Goal: Task Accomplishment & Management: Complete application form

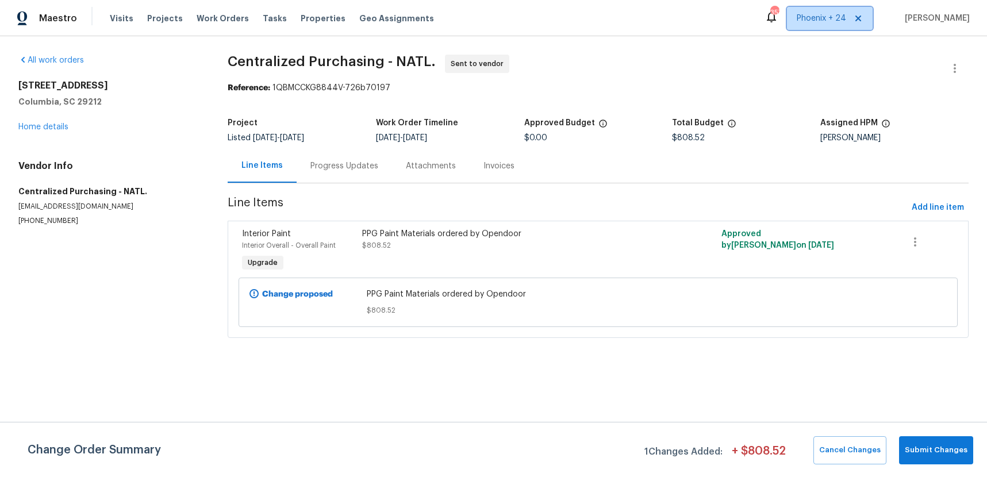
click at [822, 9] on span "Phoenix + 24" at bounding box center [830, 18] width 86 height 23
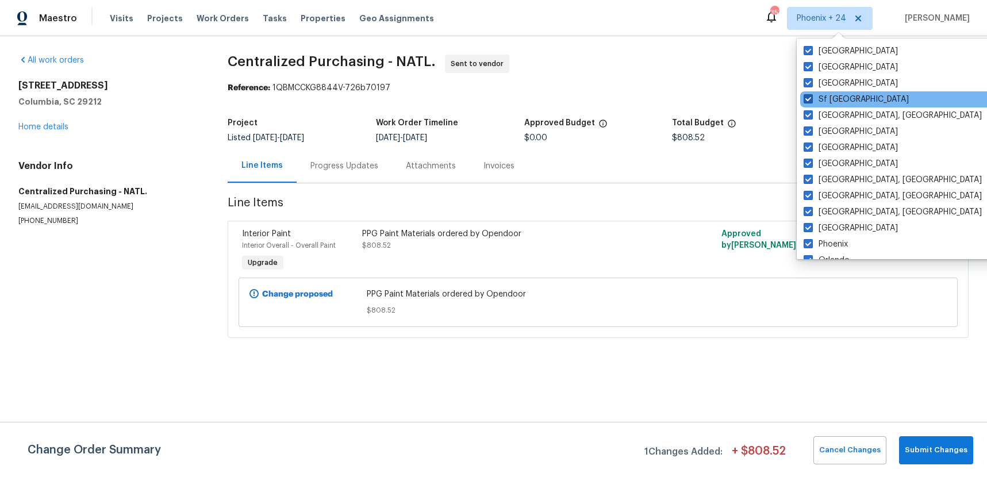
scroll to position [771, 0]
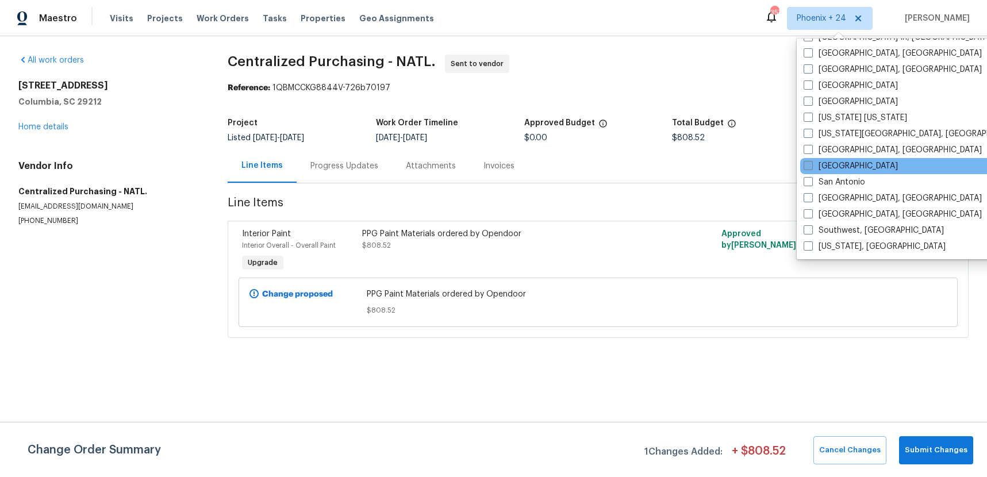
click at [824, 166] on label "[GEOGRAPHIC_DATA]" at bounding box center [851, 166] width 94 height 12
click at [811, 166] on input "[GEOGRAPHIC_DATA]" at bounding box center [807, 163] width 7 height 7
checkbox input "true"
click at [226, 17] on span "Work Orders" at bounding box center [223, 19] width 52 height 12
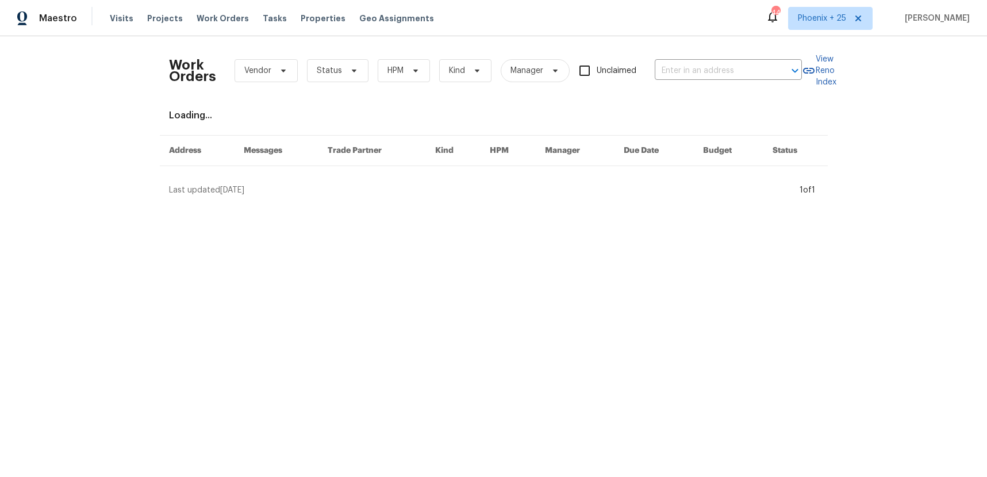
click at [713, 58] on div "Work Orders Vendor Status HPM Kind Manager Unclaimed ​" at bounding box center [485, 70] width 633 height 51
click at [714, 63] on input "text" at bounding box center [712, 71] width 115 height 18
paste input "[STREET_ADDRESS]"
type input "[STREET_ADDRESS]"
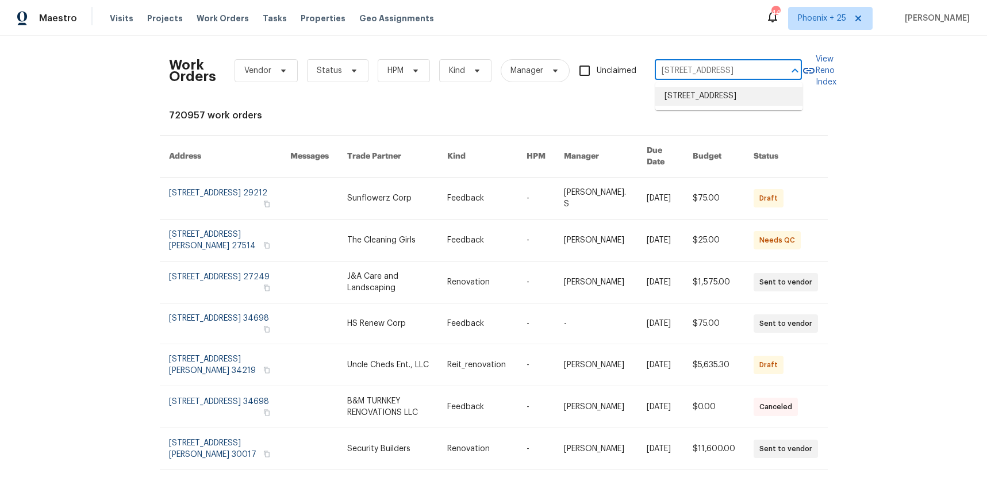
click at [719, 102] on li "[STREET_ADDRESS]" at bounding box center [729, 96] width 147 height 19
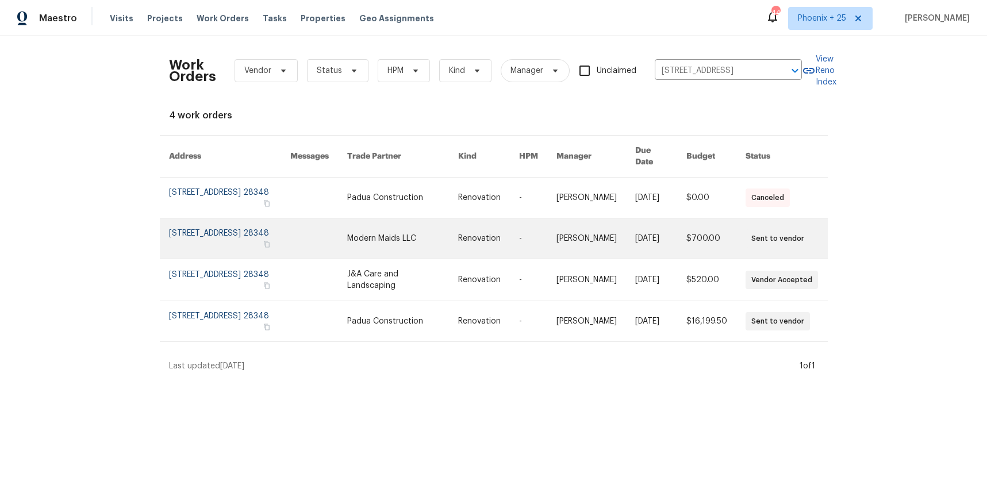
click at [357, 220] on td "Modern Maids LLC" at bounding box center [393, 239] width 111 height 41
click at [359, 225] on td "Modern Maids LLC" at bounding box center [393, 239] width 111 height 41
click at [347, 225] on link at bounding box center [318, 239] width 57 height 40
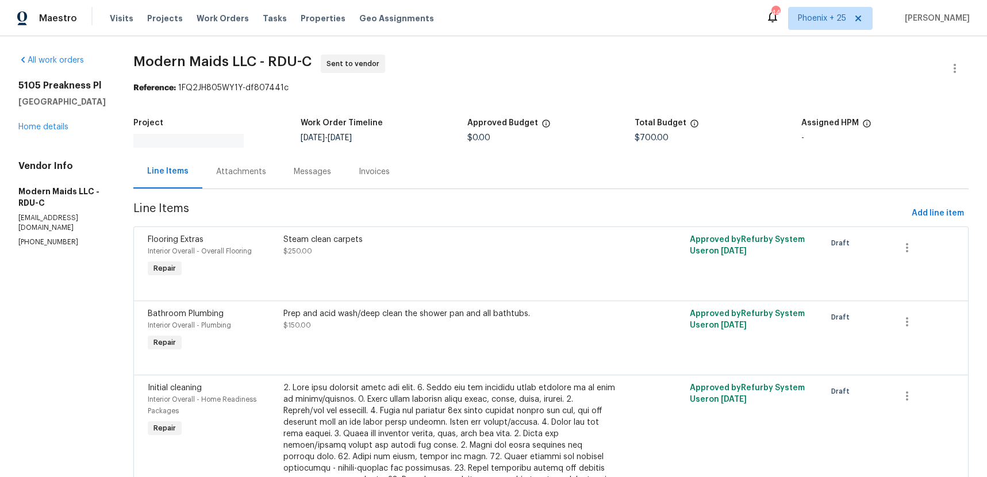
drag, startPoint x: 341, startPoint y: 224, endPoint x: 52, endPoint y: 120, distance: 306.9
click at [53, 118] on div "[STREET_ADDRESS] Home details" at bounding box center [61, 106] width 87 height 53
click at [52, 127] on link "Home details" at bounding box center [43, 127] width 50 height 8
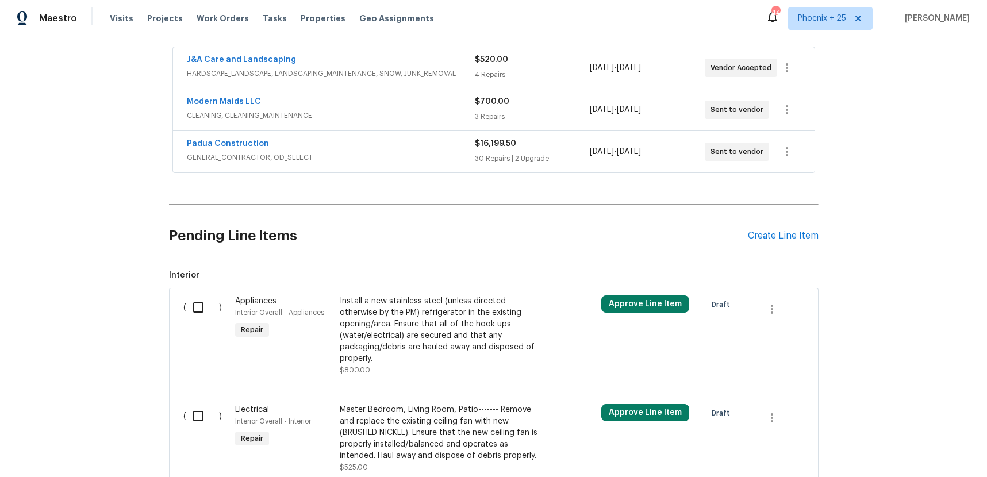
scroll to position [254, 0]
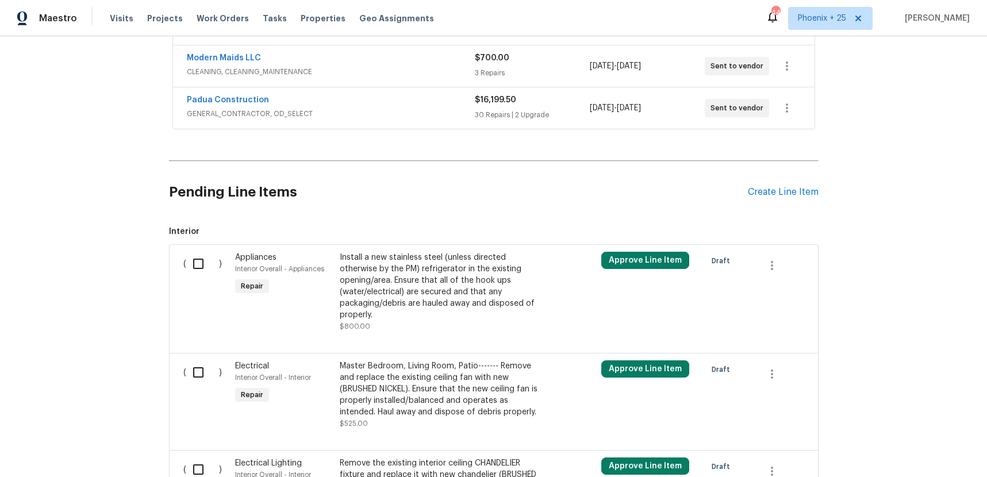
click at [763, 186] on div "Pending Line Items Create Line Item" at bounding box center [494, 192] width 650 height 53
click at [759, 195] on div "Create Line Item" at bounding box center [783, 192] width 71 height 11
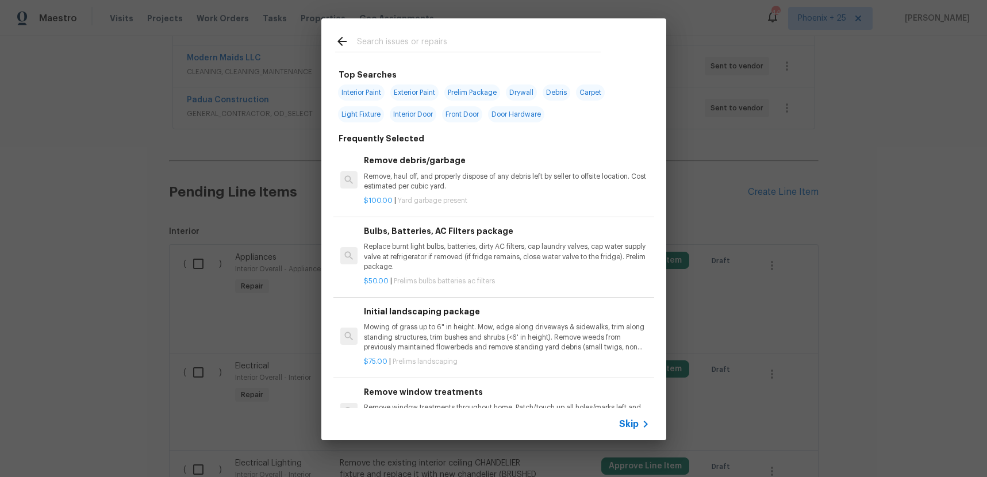
click at [385, 37] on input "text" at bounding box center [479, 43] width 244 height 17
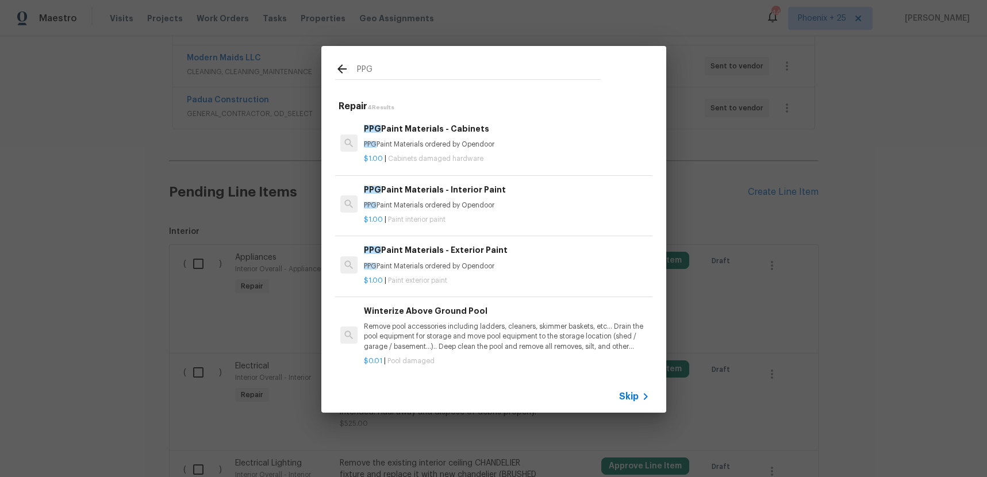
type input "PPG"
click at [485, 216] on p "$1.00 | Paint interior paint" at bounding box center [506, 220] width 285 height 10
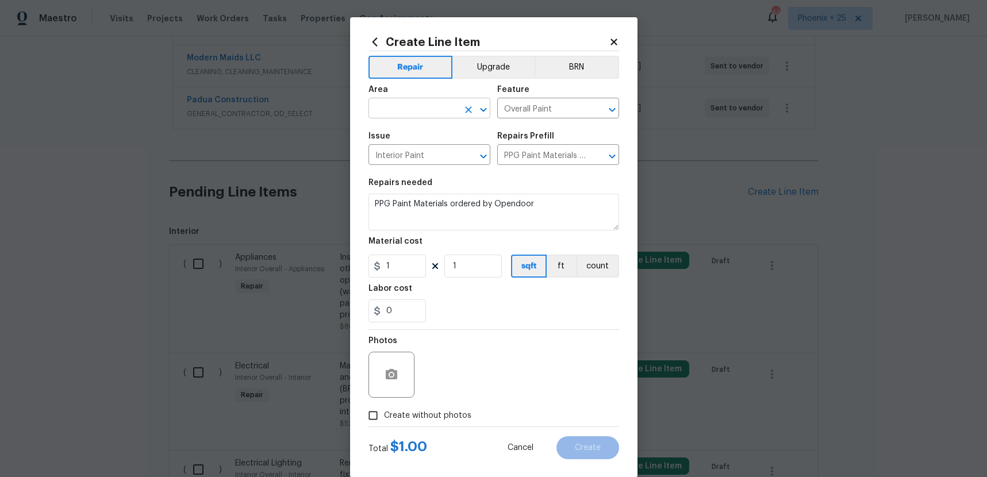
click at [399, 113] on input "text" at bounding box center [414, 110] width 90 height 18
click at [404, 144] on li "Interior Overall" at bounding box center [430, 153] width 122 height 19
type input "Interior Overall"
drag, startPoint x: 405, startPoint y: 285, endPoint x: 408, endPoint y: 271, distance: 14.1
click at [405, 285] on h5 "Labor cost" at bounding box center [391, 289] width 44 height 8
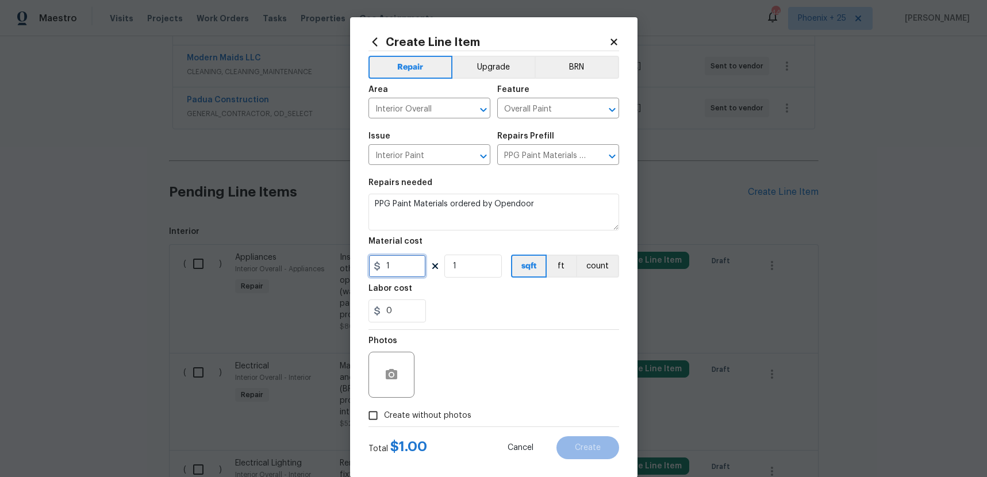
drag, startPoint x: 408, startPoint y: 271, endPoint x: 376, endPoint y: 269, distance: 32.9
click at [376, 269] on div "1" at bounding box center [398, 266] width 58 height 23
type input "804.87"
drag, startPoint x: 424, startPoint y: 413, endPoint x: 453, endPoint y: 387, distance: 38.3
click at [425, 413] on span "Create without photos" at bounding box center [427, 416] width 87 height 12
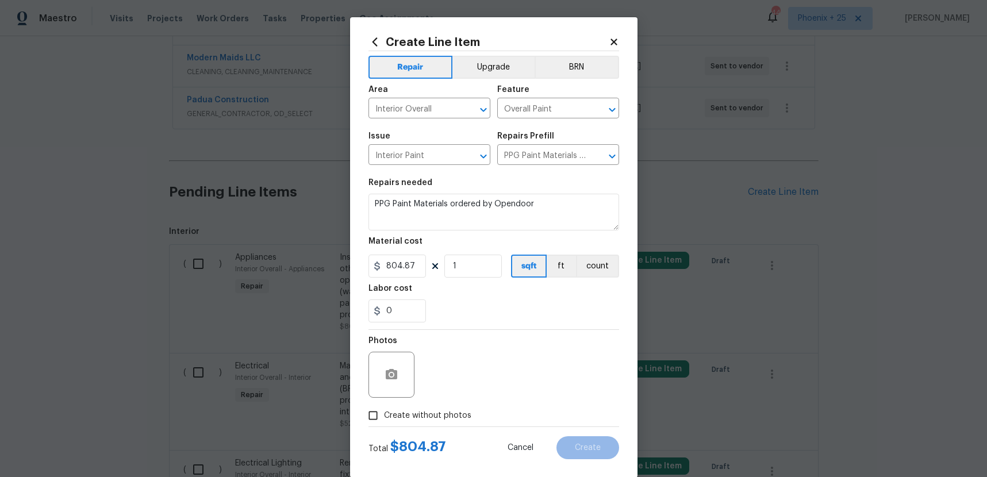
drag, startPoint x: 454, startPoint y: 386, endPoint x: 450, endPoint y: 397, distance: 11.6
click at [454, 386] on div "Photos" at bounding box center [494, 367] width 251 height 75
click at [451, 404] on div "Photos" at bounding box center [494, 367] width 251 height 75
click at [455, 407] on label "Create without photos" at bounding box center [416, 416] width 109 height 22
click at [384, 407] on input "Create without photos" at bounding box center [373, 416] width 22 height 22
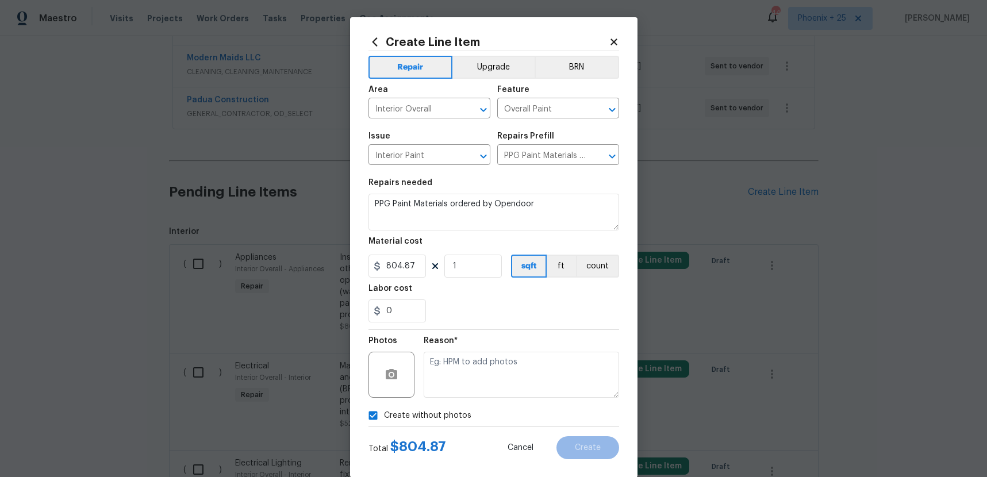
click at [456, 408] on label "Create without photos" at bounding box center [416, 416] width 109 height 22
click at [384, 408] on input "Create without photos" at bounding box center [373, 416] width 22 height 22
drag, startPoint x: 460, startPoint y: 377, endPoint x: 449, endPoint y: 420, distance: 44.5
click at [459, 377] on div "Photos" at bounding box center [494, 367] width 251 height 75
drag, startPoint x: 449, startPoint y: 420, endPoint x: 453, endPoint y: 390, distance: 30.1
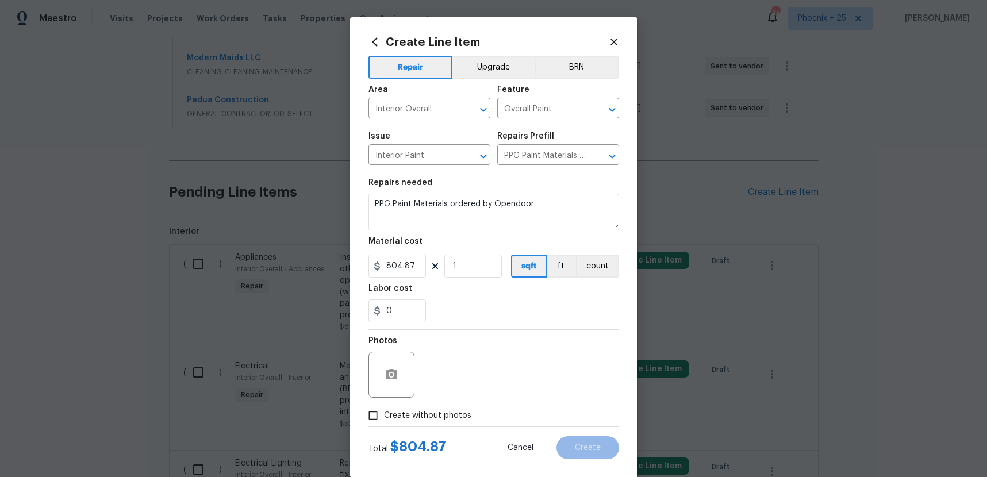
click at [450, 415] on span "Create without photos" at bounding box center [427, 416] width 87 height 12
drag, startPoint x: 454, startPoint y: 384, endPoint x: 453, endPoint y: 399, distance: 15.6
click at [454, 384] on div "Photos" at bounding box center [494, 367] width 251 height 75
click at [455, 408] on label "Create without photos" at bounding box center [416, 416] width 109 height 22
click at [384, 408] on input "Create without photos" at bounding box center [373, 416] width 22 height 22
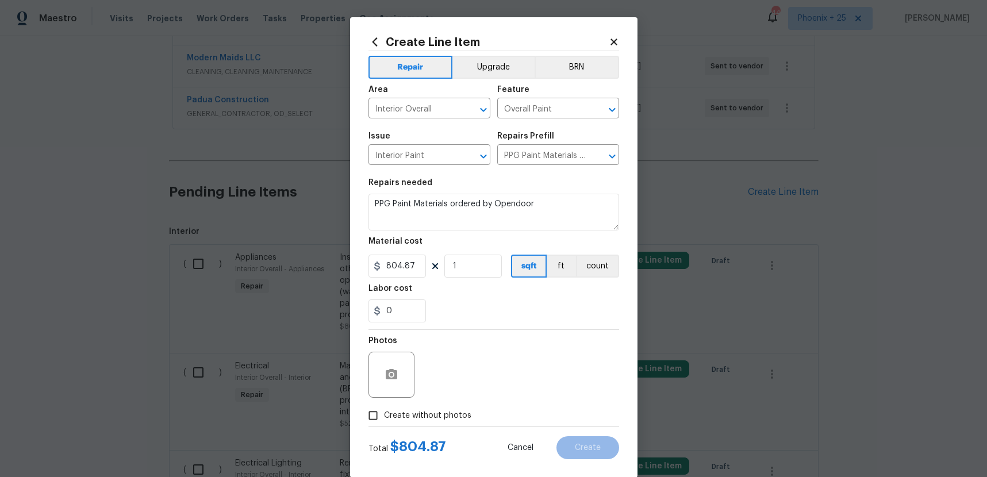
checkbox input "true"
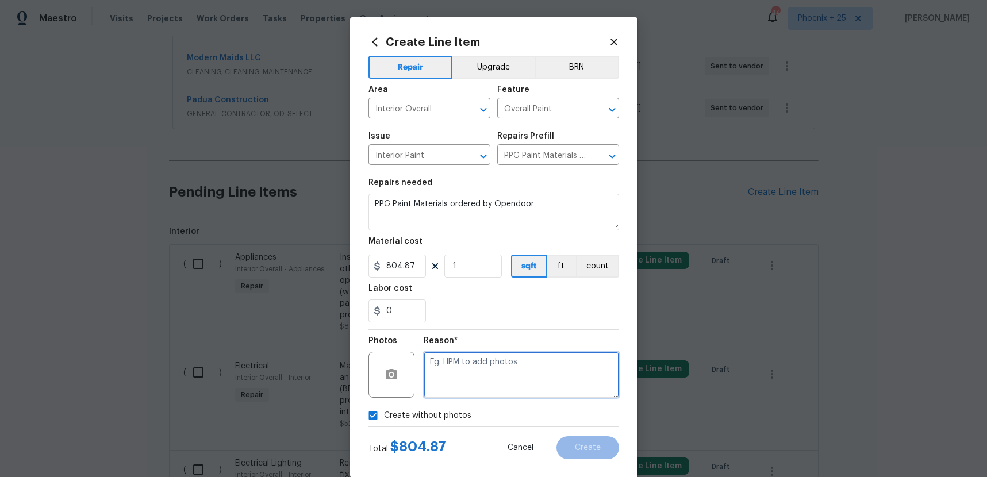
click at [465, 372] on textarea at bounding box center [522, 375] width 196 height 46
type textarea "NA"
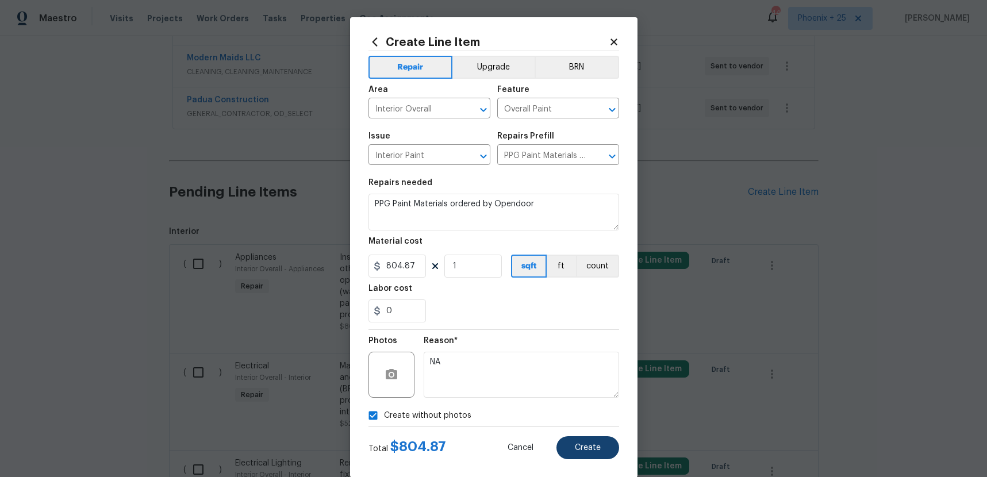
click at [583, 437] on div "Total $ 804.87 Cancel Create" at bounding box center [494, 443] width 251 height 32
click at [581, 437] on button "Create" at bounding box center [588, 447] width 63 height 23
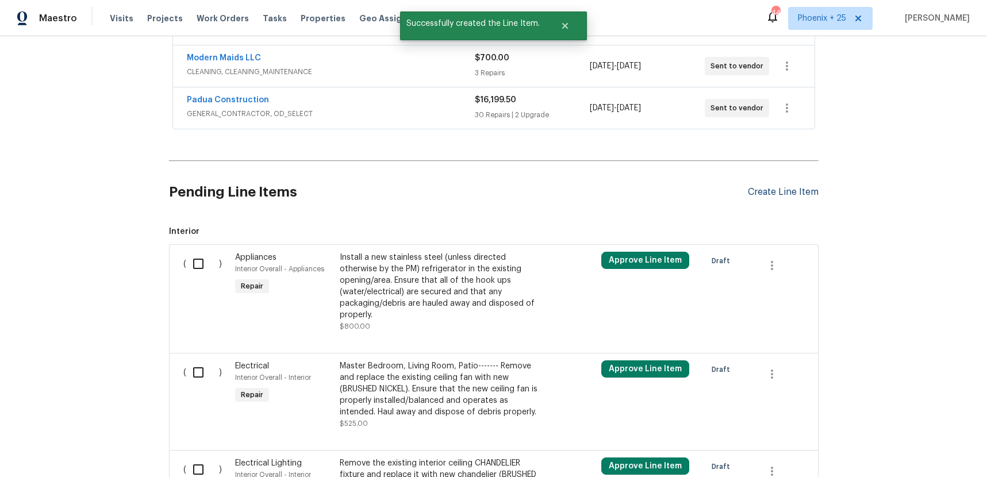
click at [782, 187] on div "Create Line Item" at bounding box center [783, 192] width 71 height 11
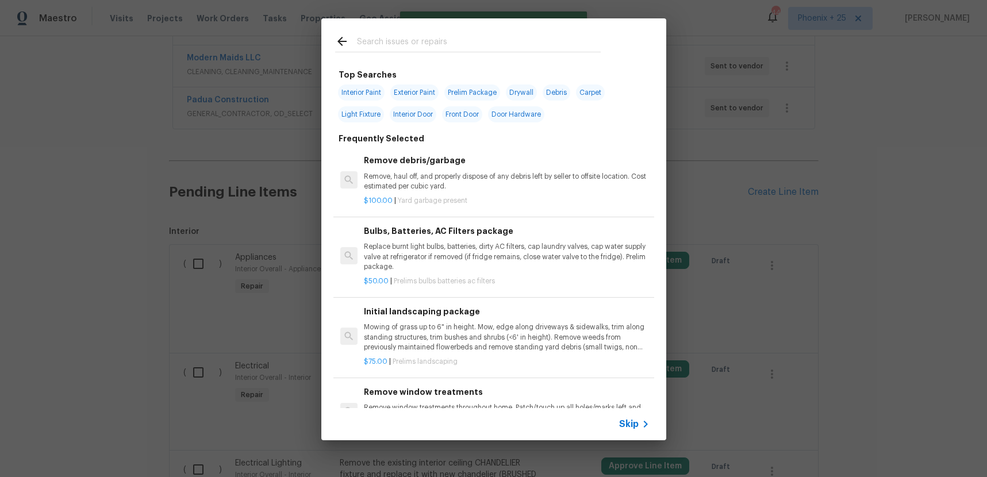
click at [477, 35] on input "text" at bounding box center [479, 43] width 244 height 17
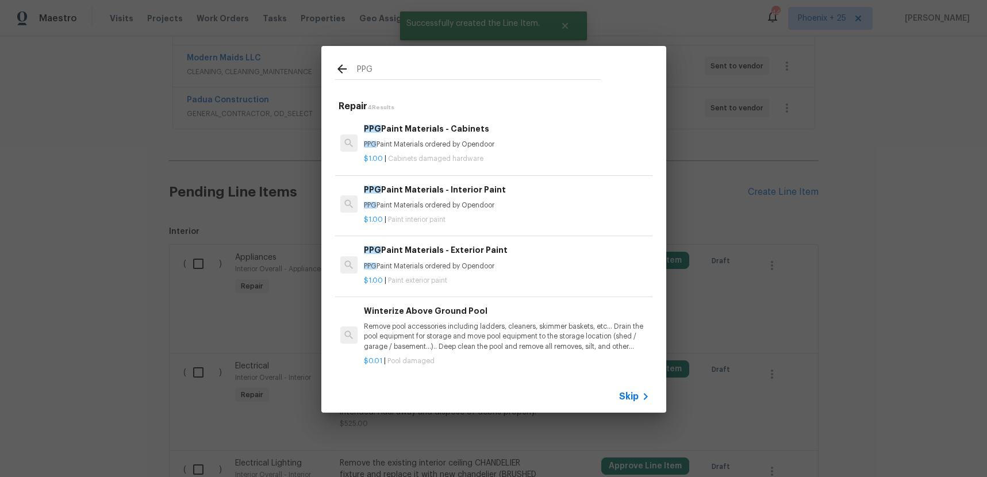
type input "PPG"
click at [500, 160] on p "$1.00 | Cabinets damaged hardware" at bounding box center [506, 159] width 285 height 10
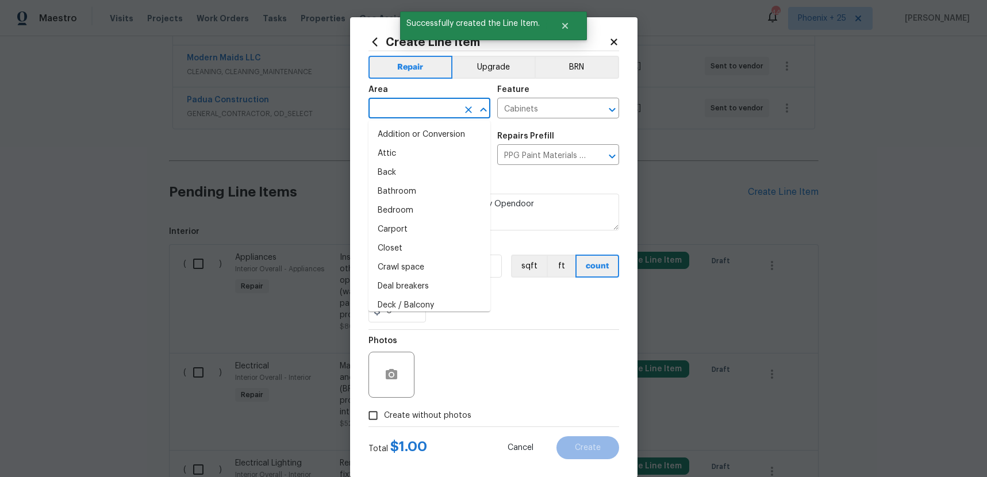
click at [422, 112] on input "text" at bounding box center [414, 110] width 90 height 18
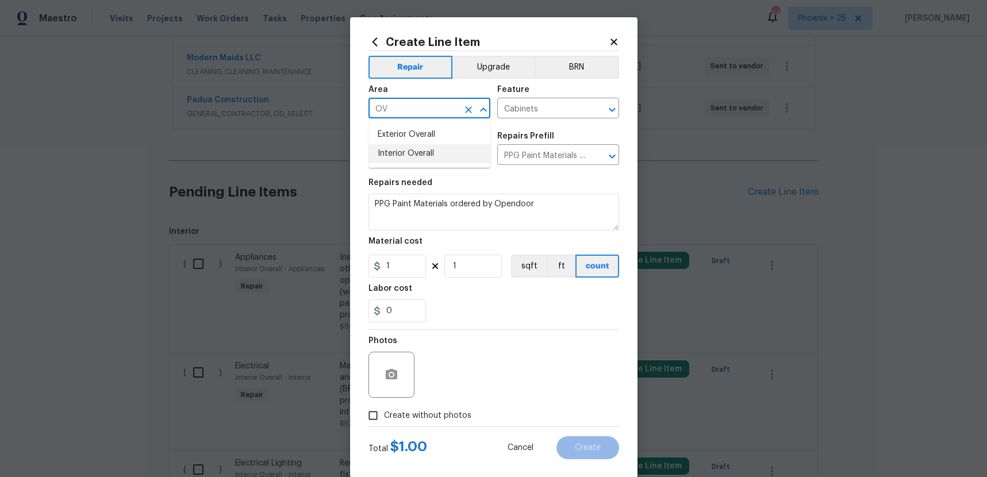
click at [453, 152] on li "Interior Overall" at bounding box center [430, 153] width 122 height 19
type input "Interior Overall"
drag, startPoint x: 407, startPoint y: 293, endPoint x: 403, endPoint y: 278, distance: 15.5
click at [405, 286] on div "Labor cost" at bounding box center [494, 292] width 251 height 15
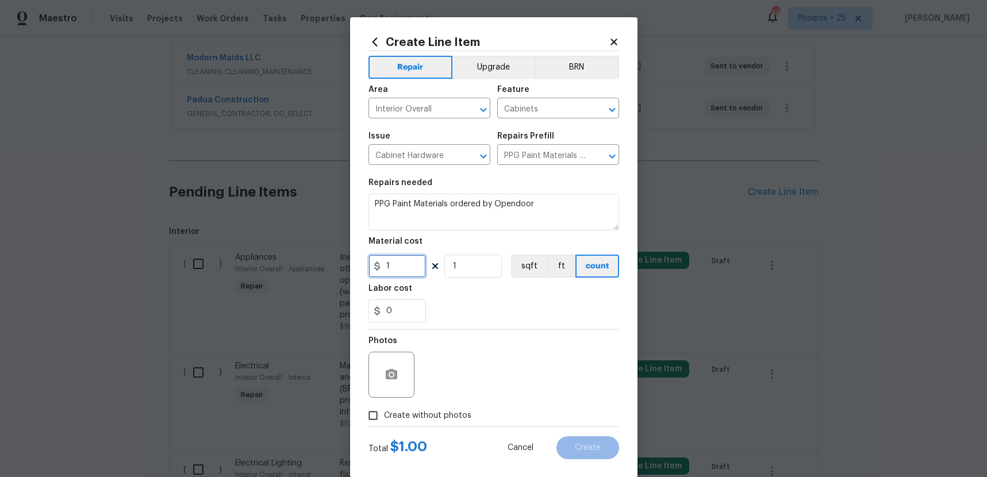
click at [405, 262] on input "1" at bounding box center [398, 266] width 58 height 23
drag, startPoint x: 405, startPoint y: 262, endPoint x: 366, endPoint y: 261, distance: 39.1
click at [366, 261] on div "Create Line Item Repair Upgrade BRN Area Interior Overall ​ Feature Cabinets ​ …" at bounding box center [494, 247] width 288 height 461
type input "538.83"
click at [438, 412] on span "Create without photos" at bounding box center [427, 416] width 87 height 12
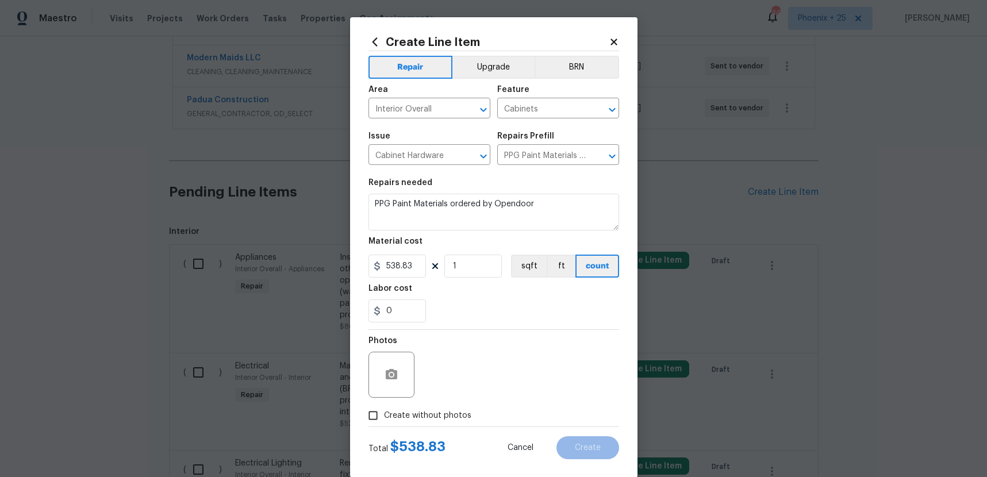
click at [384, 412] on input "Create without photos" at bounding box center [373, 416] width 22 height 22
checkbox input "true"
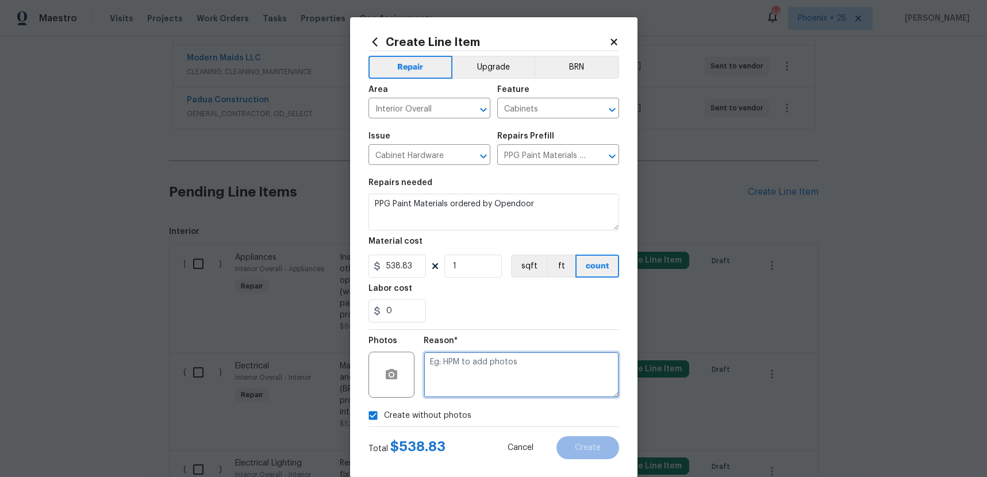
click at [514, 382] on textarea at bounding box center [522, 375] width 196 height 46
type textarea "NA"
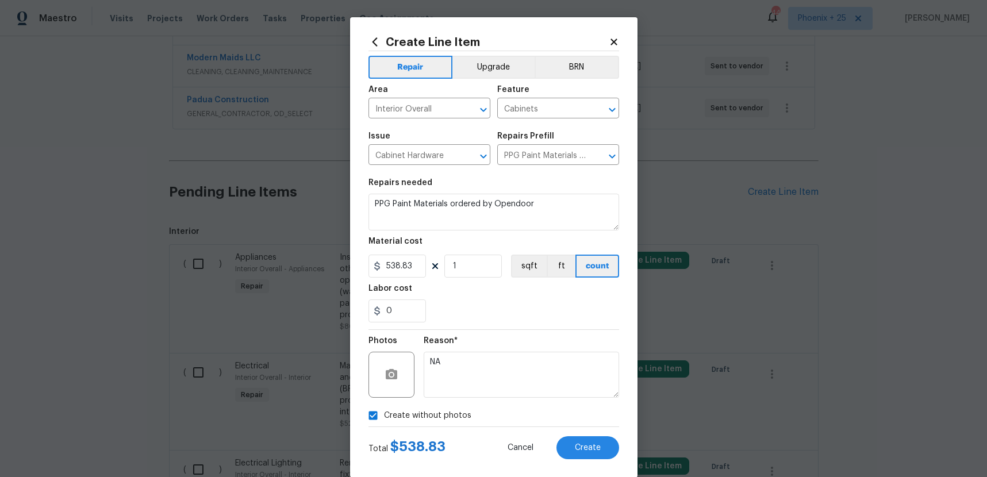
click at [523, 325] on section "Repairs needed PPG Paint Materials ordered by Opendoor Material cost 538.83 1 s…" at bounding box center [494, 251] width 251 height 158
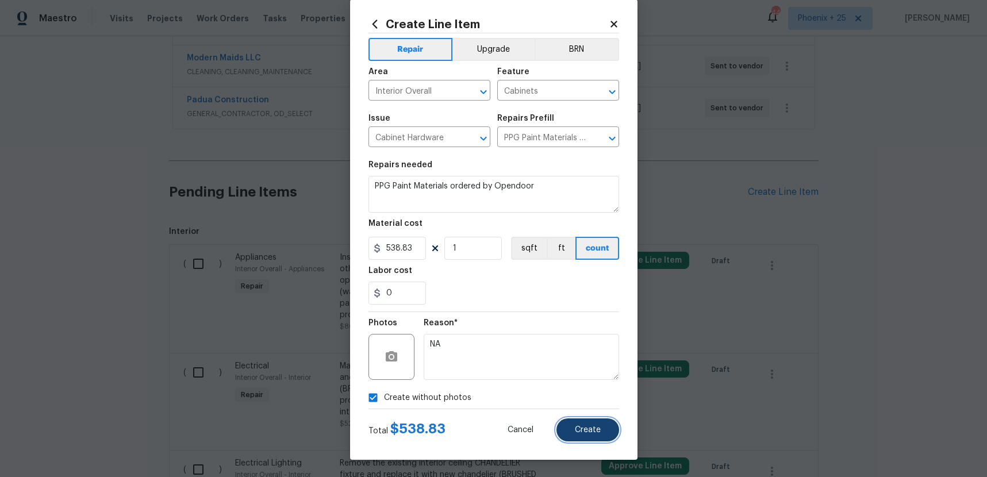
click at [595, 432] on span "Create" at bounding box center [588, 430] width 26 height 9
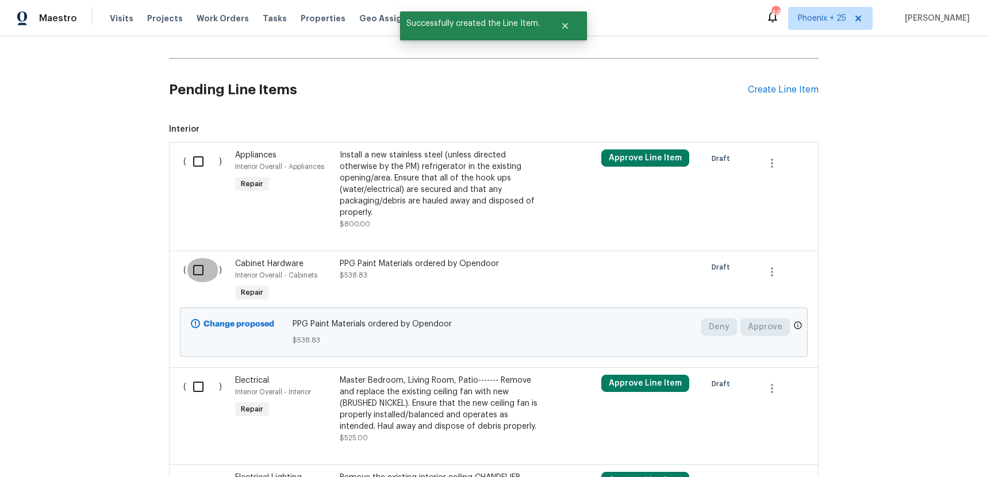
click at [189, 274] on input "checkbox" at bounding box center [202, 270] width 33 height 24
checkbox input "true"
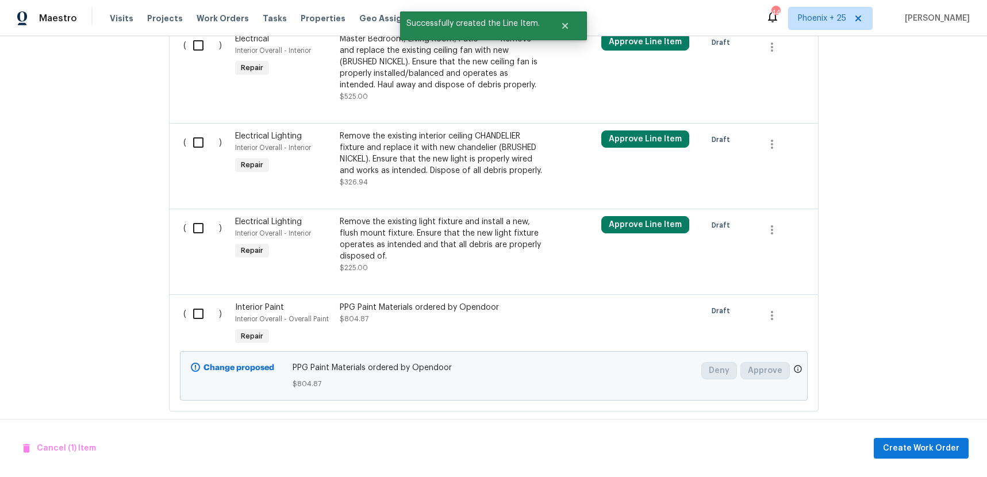
scroll to position [710, 0]
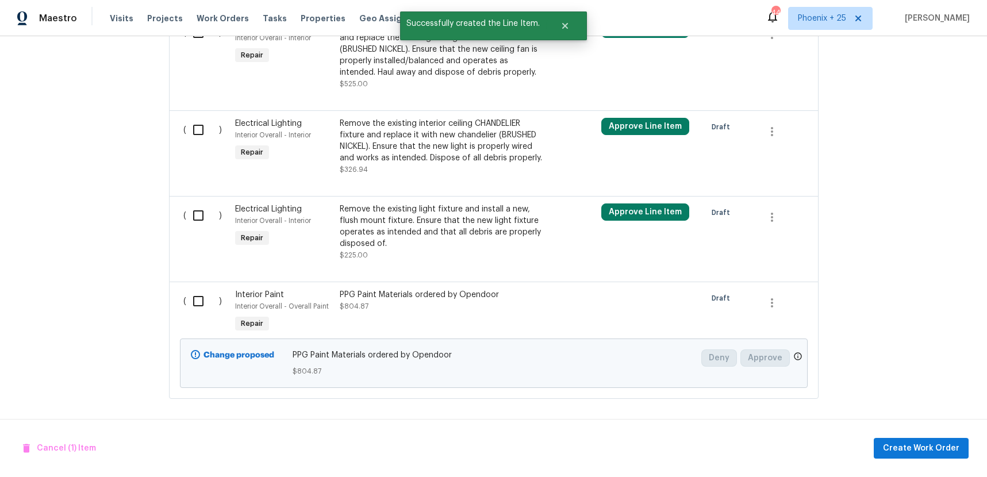
drag, startPoint x: 190, startPoint y: 287, endPoint x: 194, endPoint y: 292, distance: 6.2
click at [190, 287] on div "( )" at bounding box center [206, 312] width 52 height 53
click at [190, 300] on input "checkbox" at bounding box center [202, 301] width 33 height 24
checkbox input "true"
click at [934, 438] on button "Create Work Order" at bounding box center [921, 448] width 95 height 21
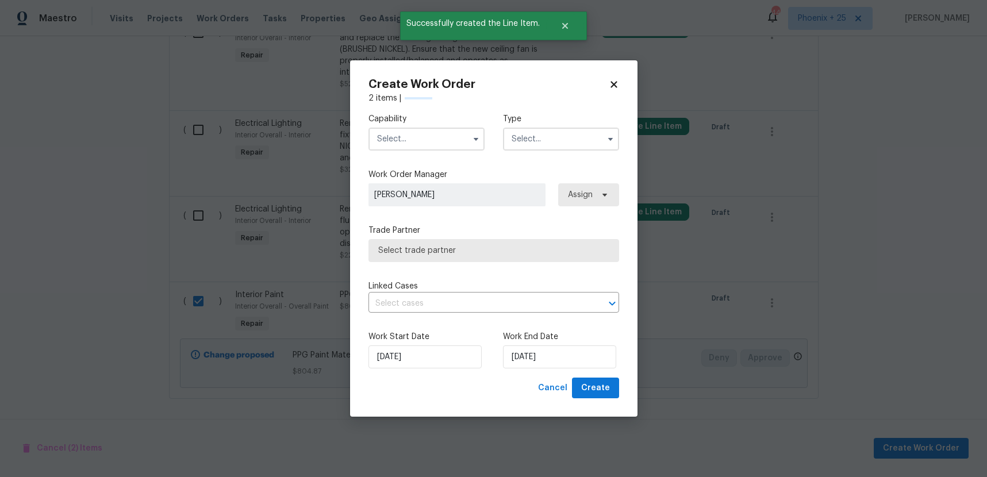
checkbox input "false"
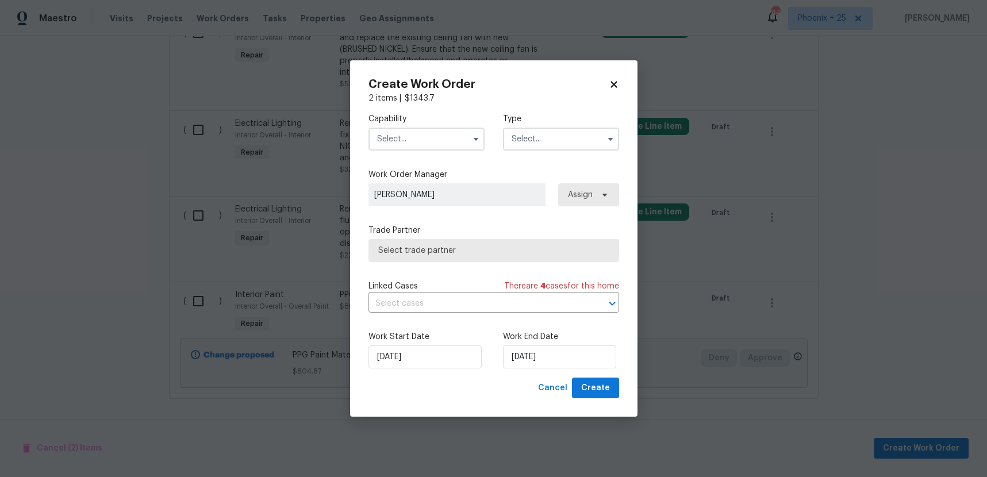
click at [400, 129] on input "text" at bounding box center [427, 139] width 116 height 23
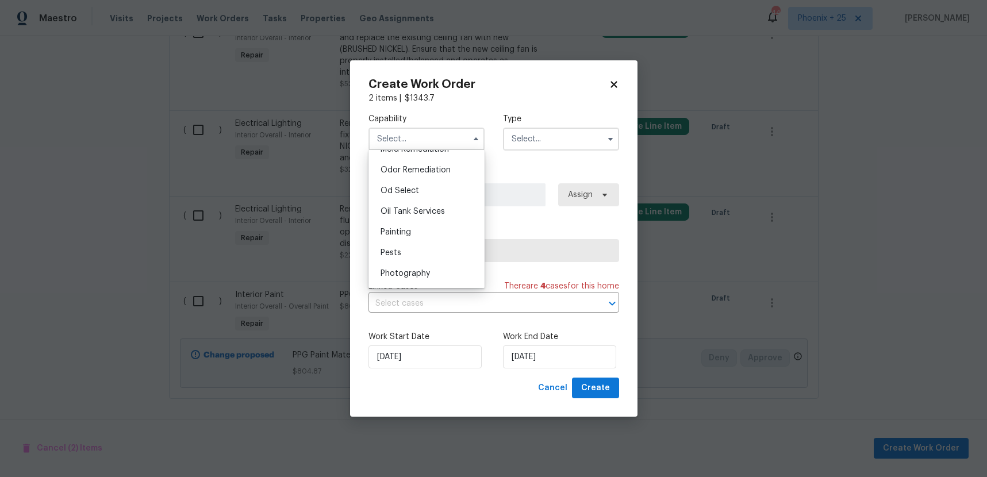
scroll to position [906, 0]
click at [423, 221] on div "Painting" at bounding box center [427, 223] width 110 height 21
type input "Painting"
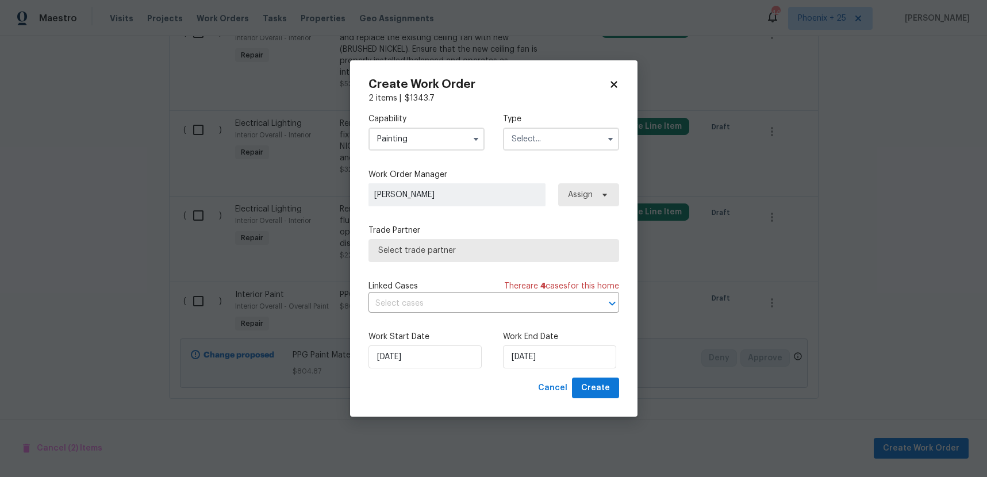
click at [557, 141] on input "text" at bounding box center [561, 139] width 116 height 23
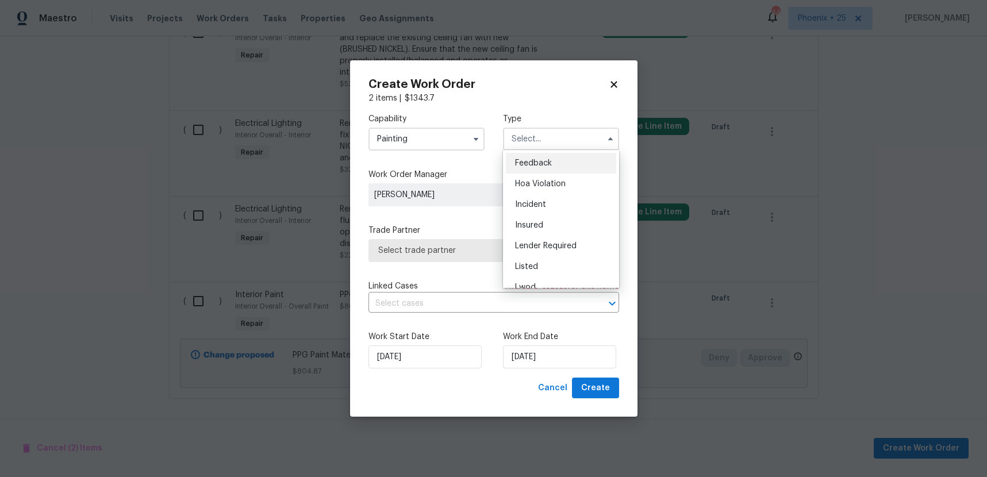
scroll to position [137, 0]
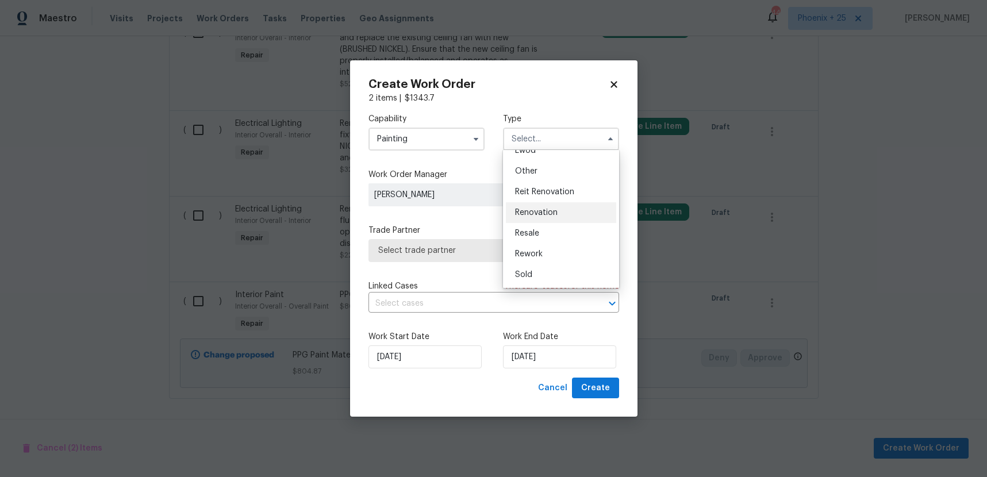
click at [558, 215] on div "Renovation" at bounding box center [561, 212] width 110 height 21
type input "Renovation"
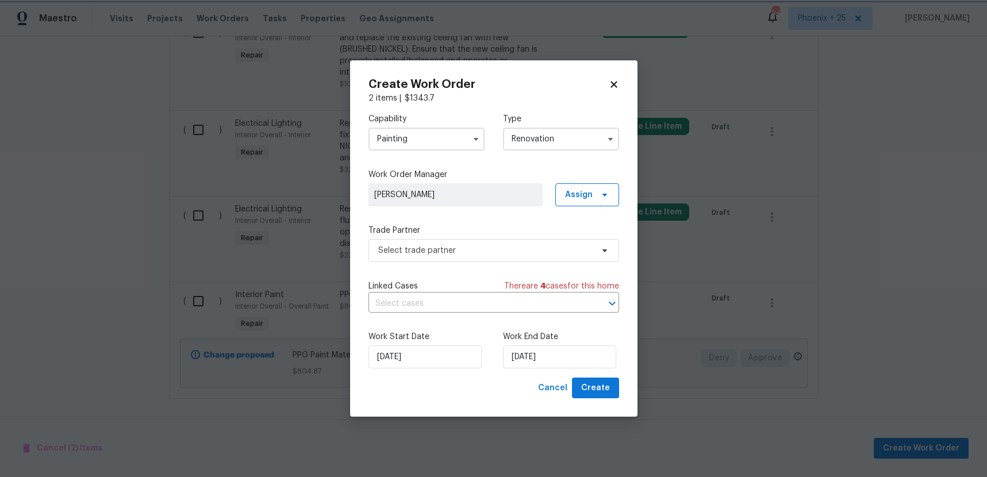
scroll to position [0, 0]
click at [583, 201] on span "Assign" at bounding box center [588, 194] width 64 height 23
click at [572, 241] on div "Assign to me" at bounding box center [589, 244] width 50 height 12
click at [493, 256] on span "Select trade partner" at bounding box center [494, 250] width 251 height 23
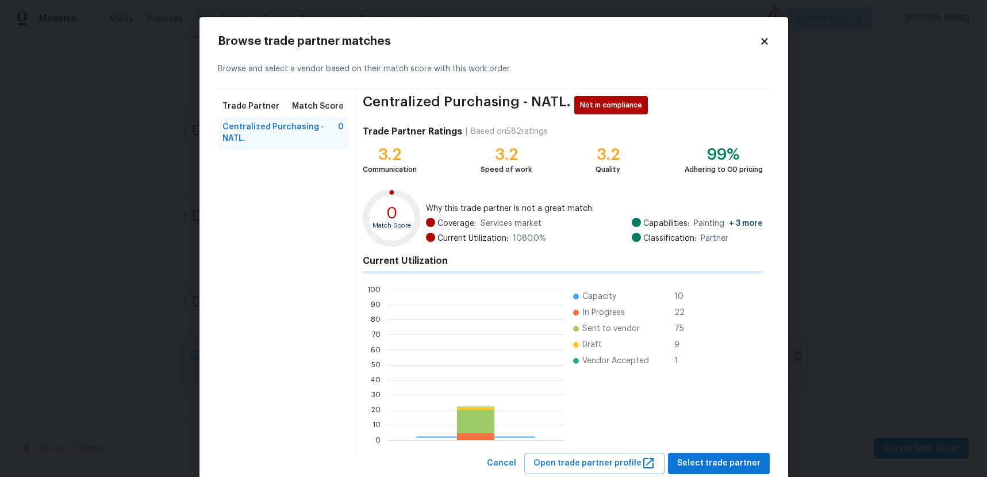
scroll to position [161, 178]
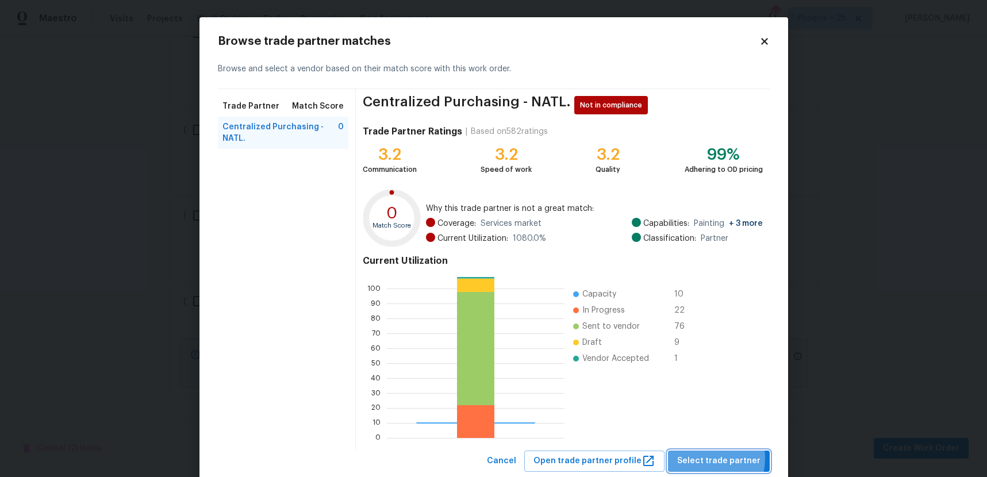
click at [697, 458] on span "Select trade partner" at bounding box center [718, 461] width 83 height 14
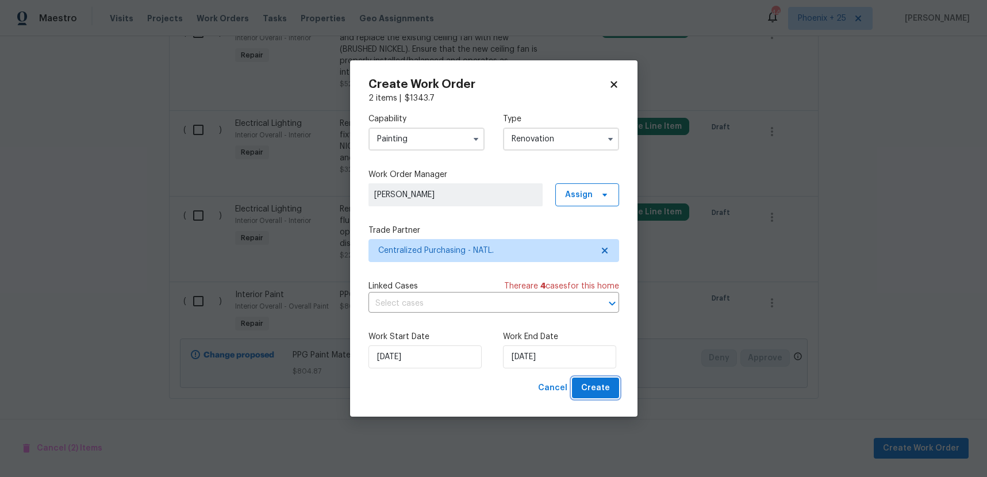
click at [598, 389] on span "Create" at bounding box center [595, 388] width 29 height 14
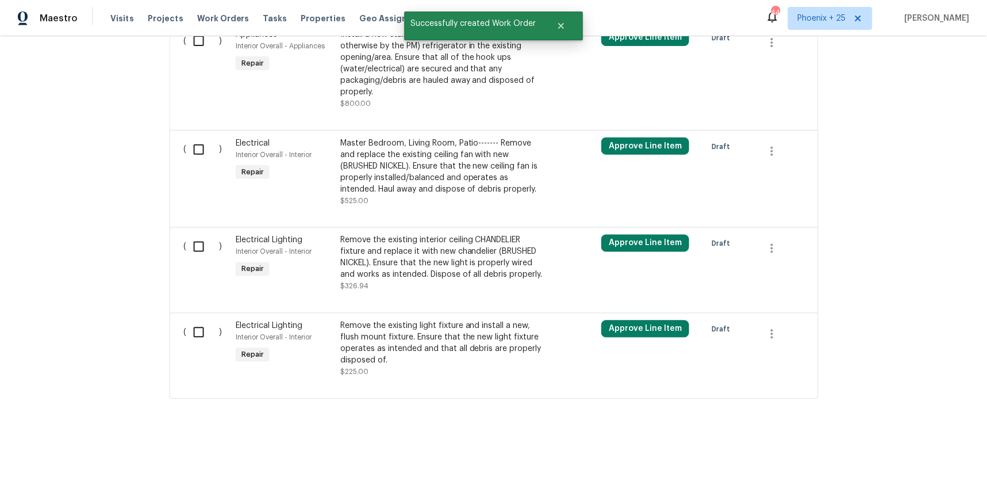
scroll to position [0, 0]
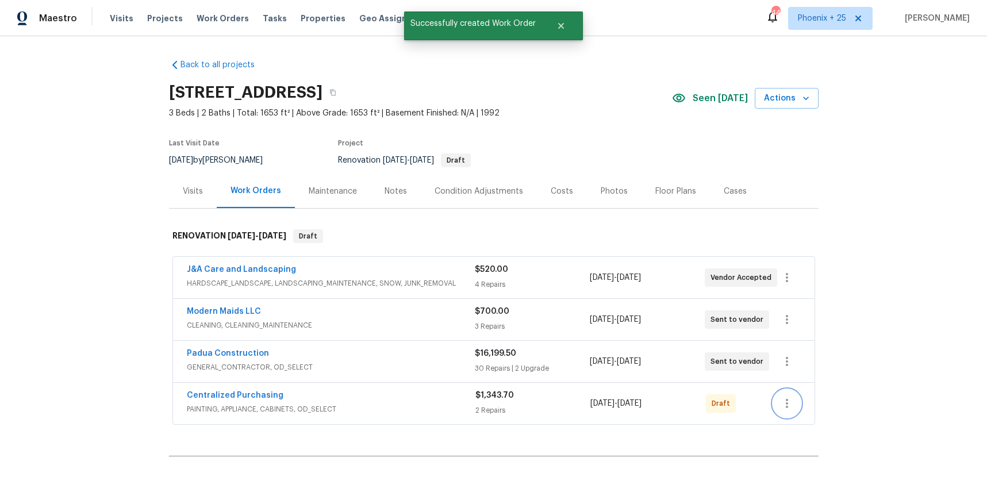
click at [787, 404] on icon "button" at bounding box center [787, 403] width 2 height 9
click at [784, 382] on li "Send to Vendor" at bounding box center [835, 378] width 124 height 19
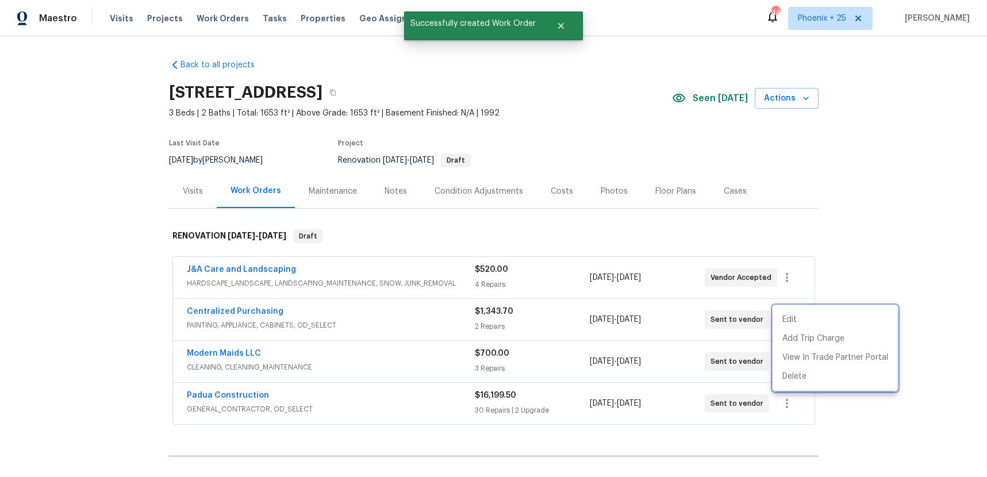
drag, startPoint x: 338, startPoint y: 315, endPoint x: 266, endPoint y: 302, distance: 72.5
click at [307, 307] on div at bounding box center [493, 238] width 987 height 477
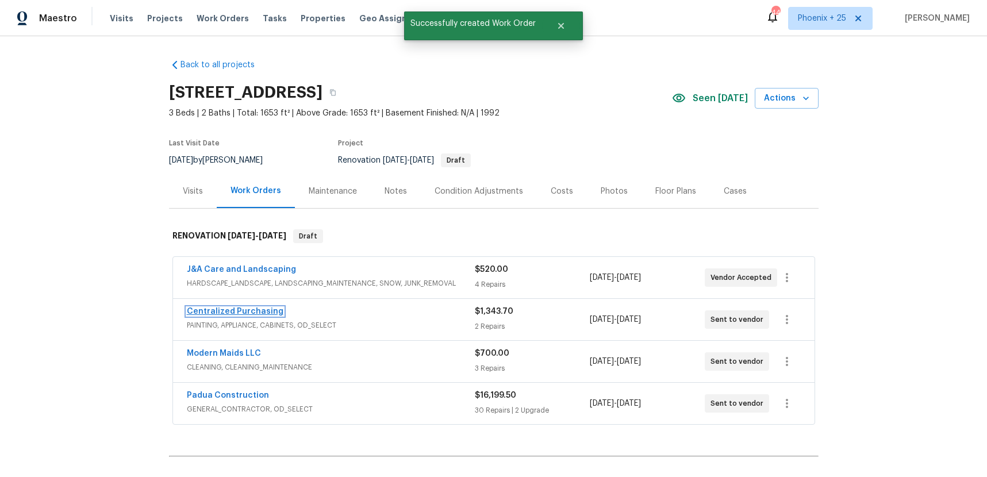
click at [267, 314] on link "Centralized Purchasing" at bounding box center [235, 312] width 97 height 8
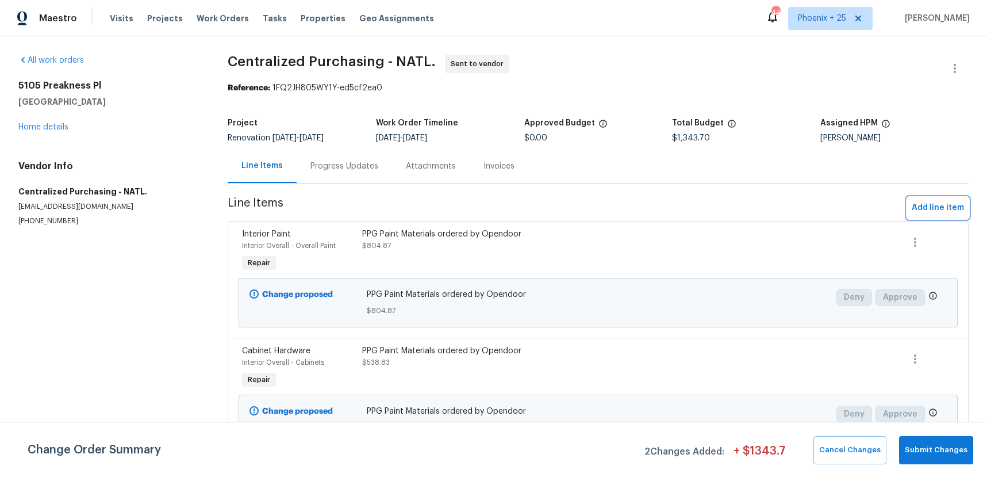
click at [936, 208] on span "Add line item" at bounding box center [938, 208] width 52 height 14
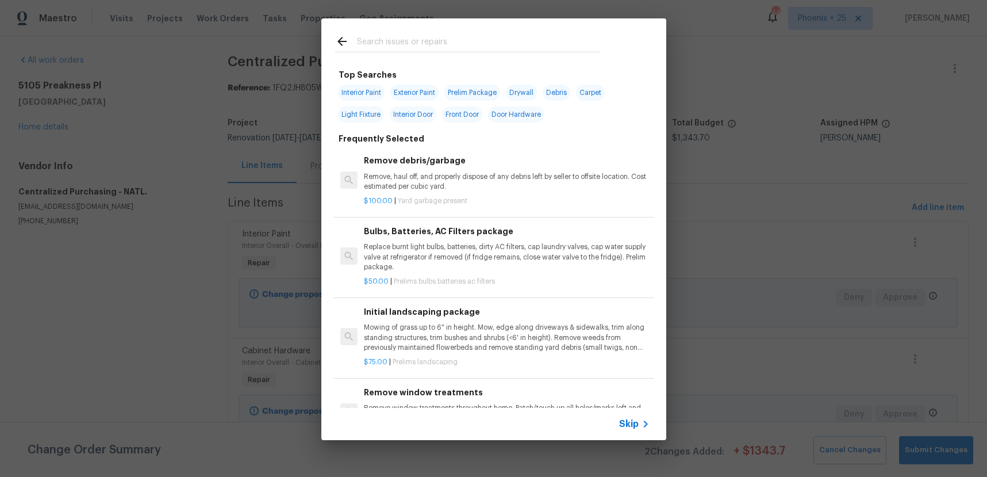
click at [504, 53] on div at bounding box center [467, 40] width 293 height 45
click at [504, 47] on input "text" at bounding box center [479, 43] width 244 height 17
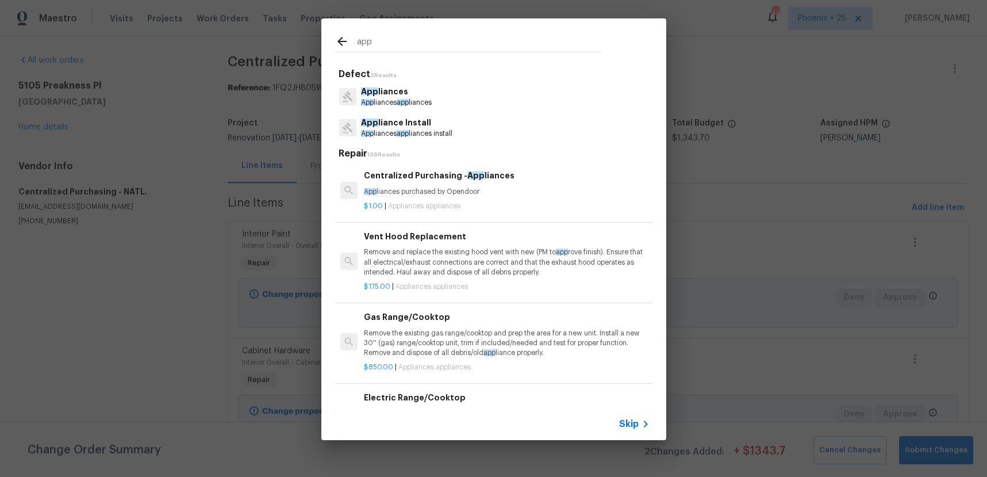
type input "app"
click at [523, 186] on div "Centralized Purchasing - App liances App liances purchased by Opendoor" at bounding box center [506, 183] width 285 height 28
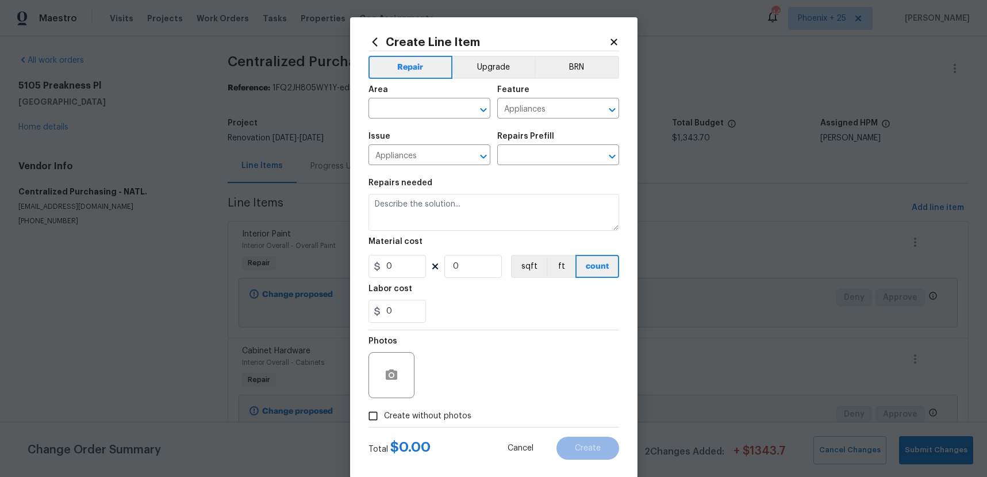
type input "Centralized Purchasing - Appliances $1.00"
type textarea "Appliances purchased by Opendoor"
type input "1"
drag, startPoint x: 384, startPoint y: 266, endPoint x: 376, endPoint y: 264, distance: 8.2
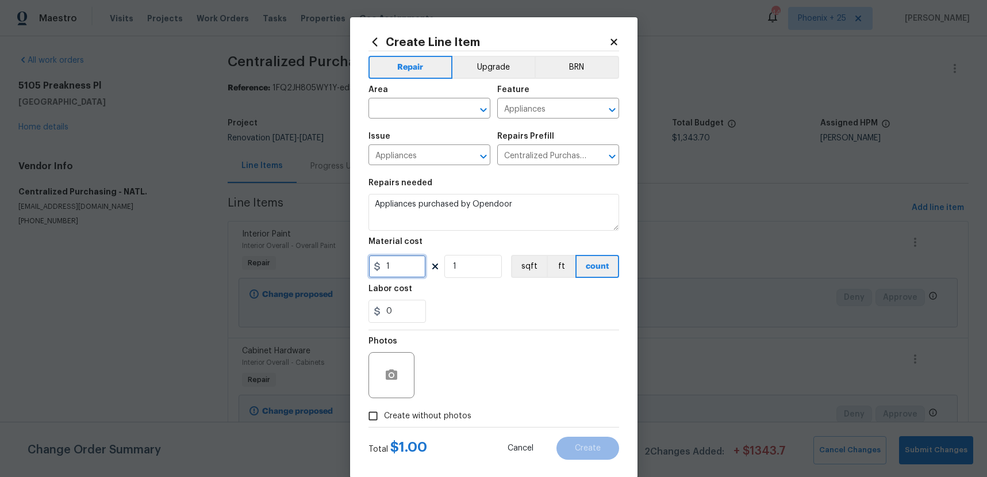
click at [376, 264] on div "1" at bounding box center [398, 266] width 58 height 23
paste input "text"
drag, startPoint x: 506, startPoint y: 285, endPoint x: 439, endPoint y: 279, distance: 67.0
click at [505, 285] on div "Labor cost" at bounding box center [494, 292] width 251 height 15
drag, startPoint x: 404, startPoint y: 267, endPoint x: 380, endPoint y: 266, distance: 24.2
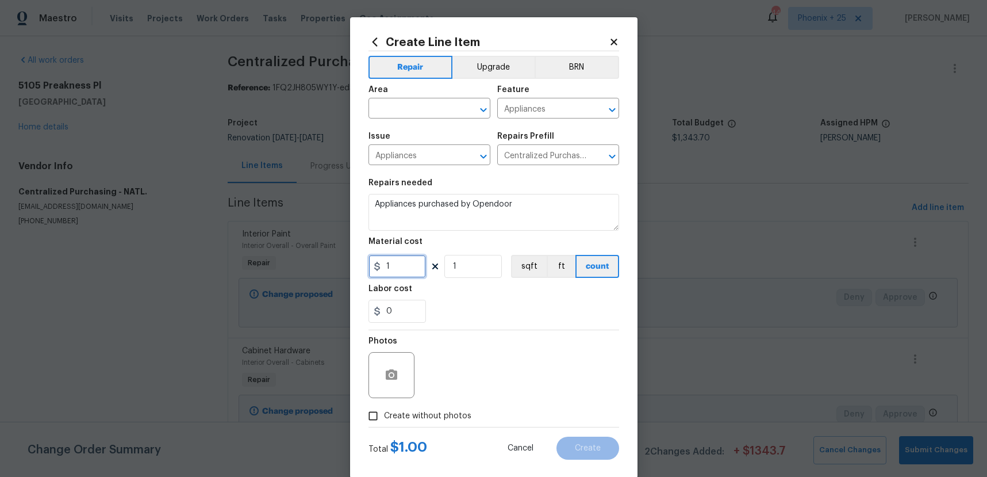
click at [380, 266] on div "1" at bounding box center [398, 266] width 58 height 23
type input "516.96"
click at [409, 114] on input "text" at bounding box center [414, 110] width 90 height 18
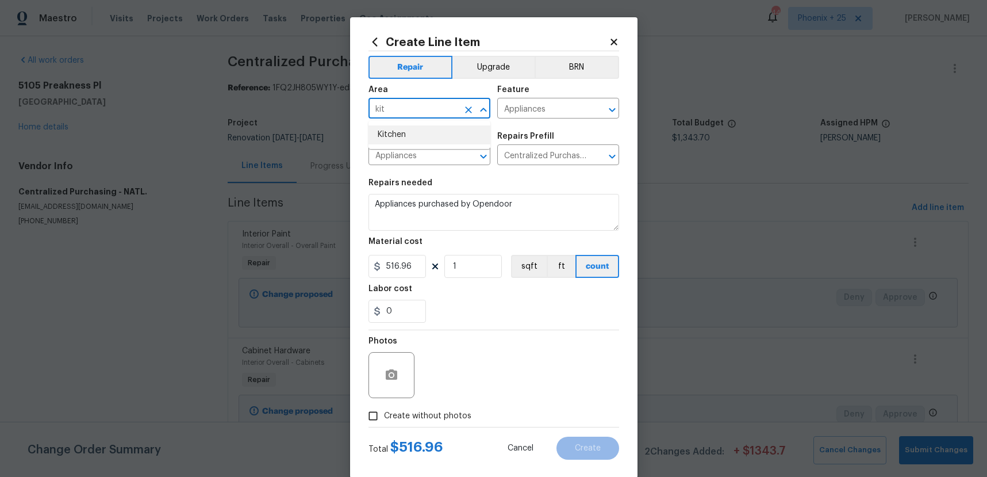
click at [405, 131] on li "Kitchen" at bounding box center [430, 134] width 122 height 19
type input "Kitchen"
drag, startPoint x: 434, startPoint y: 416, endPoint x: 438, endPoint y: 408, distance: 9.0
click at [434, 416] on span "Create without photos" at bounding box center [427, 416] width 87 height 12
click at [384, 416] on input "Create without photos" at bounding box center [373, 416] width 22 height 22
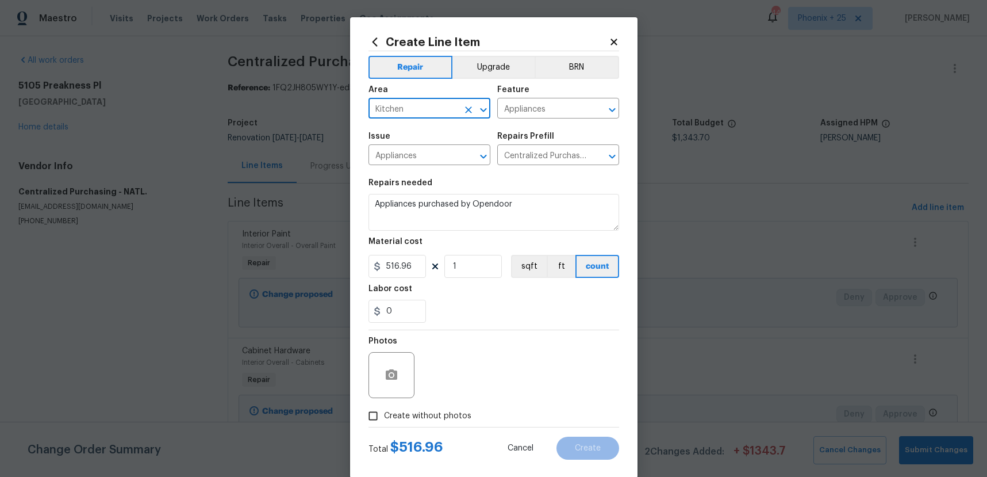
checkbox input "true"
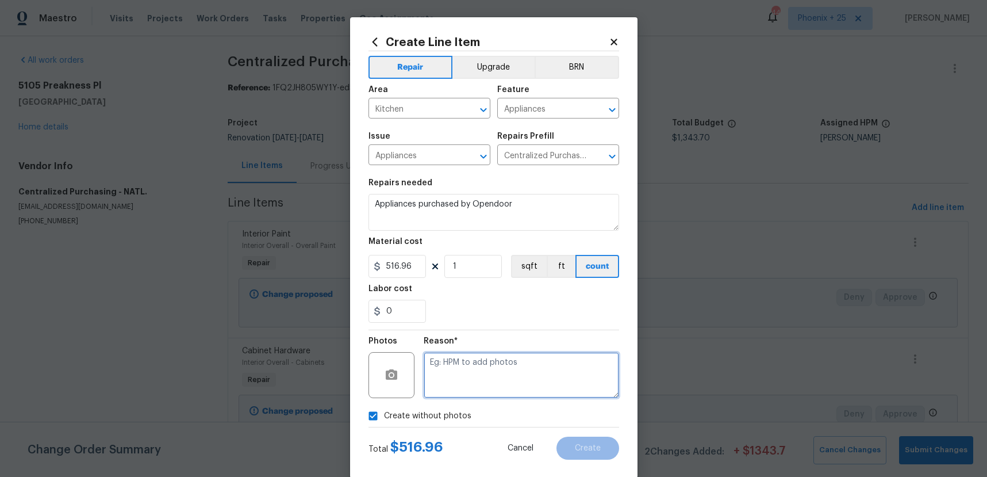
click at [453, 384] on textarea at bounding box center [522, 375] width 196 height 46
type textarea "NA"
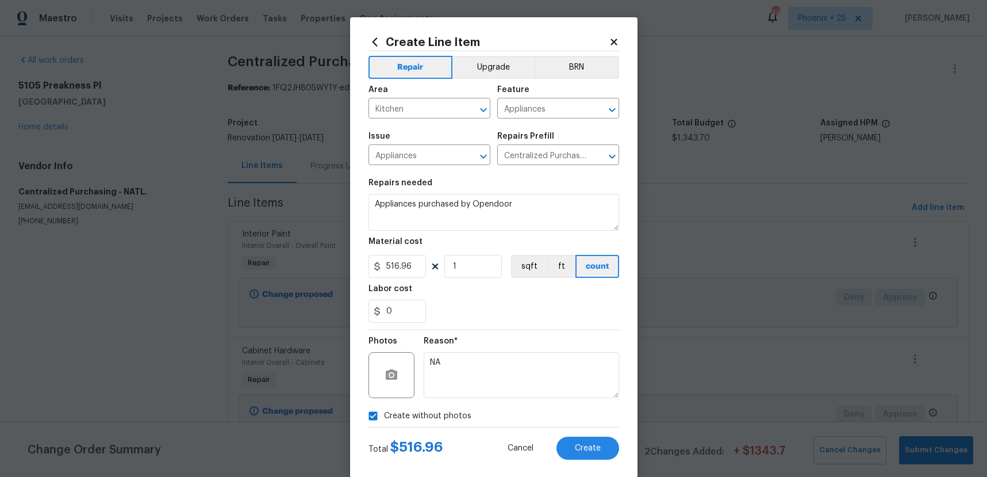
click at [474, 333] on div "Reason* NA" at bounding box center [522, 367] width 196 height 75
click at [604, 443] on button "Create" at bounding box center [588, 447] width 63 height 23
